Goal: Task Accomplishment & Management: Manage account settings

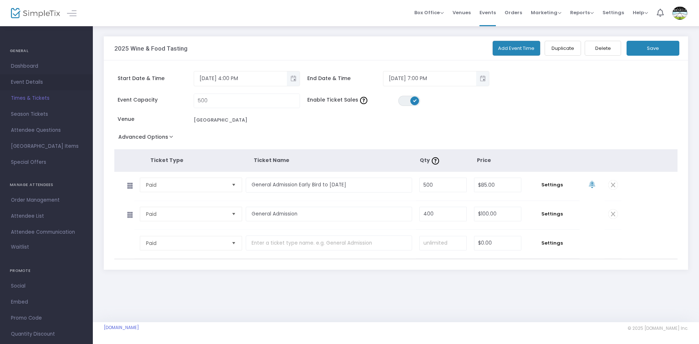
click at [32, 82] on span "Event Details" at bounding box center [46, 81] width 71 height 9
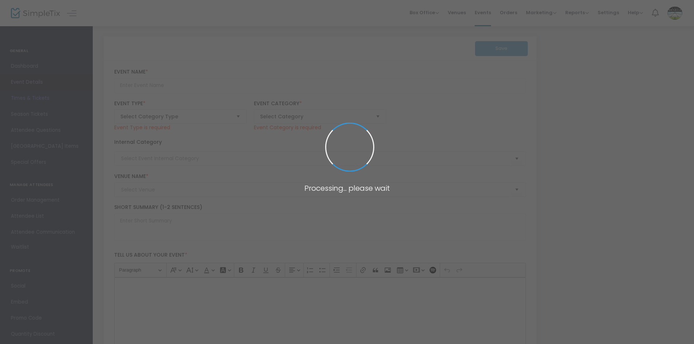
type input "2025 Wine & Food Tasting"
type textarea "Gabilan [PERSON_NAME]’s 69th Annual Wine & Food Tasting will be held [DATE], Se…"
checkbox input "true"
type input "Buy Tickets"
type input "Paicines Ranch"
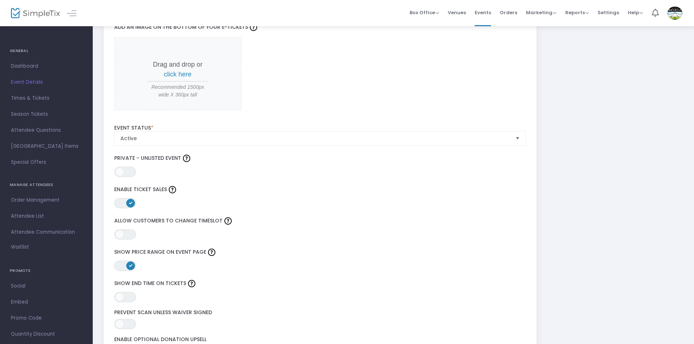
scroll to position [837, 0]
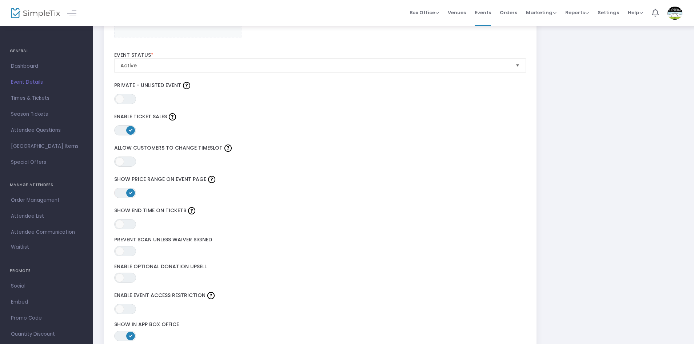
click at [132, 192] on span "ON" at bounding box center [131, 193] width 4 height 4
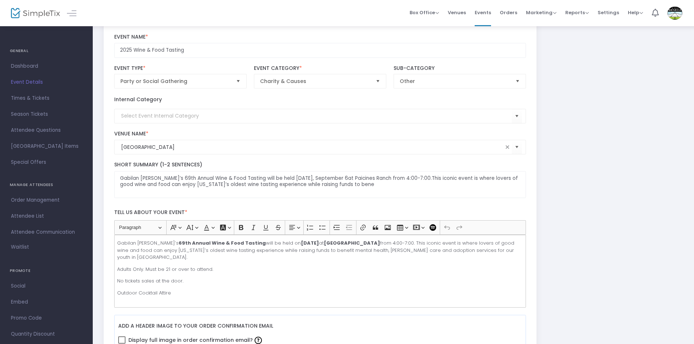
scroll to position [0, 0]
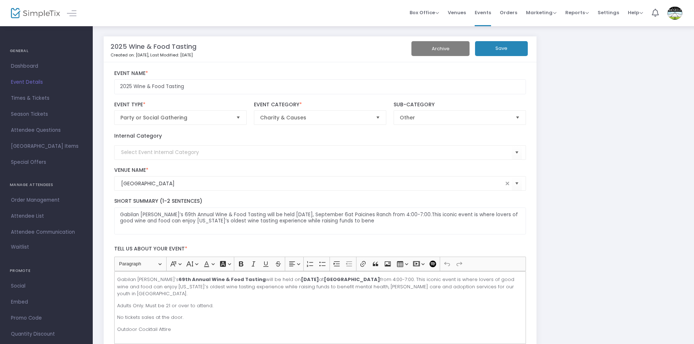
click at [501, 49] on button "Save" at bounding box center [501, 48] width 53 height 15
